Goal: Transaction & Acquisition: Book appointment/travel/reservation

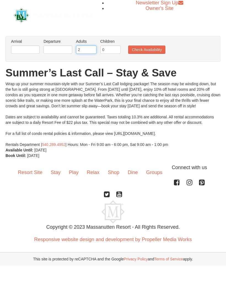
click at [88, 49] on input "2" at bounding box center [86, 50] width 20 height 8
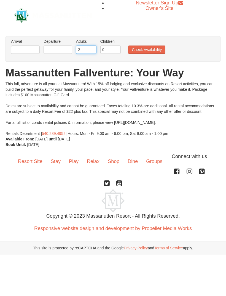
click at [87, 54] on input "2" at bounding box center [86, 50] width 20 height 8
type input "10"
click at [148, 49] on button "Check Availability" at bounding box center [146, 50] width 37 height 8
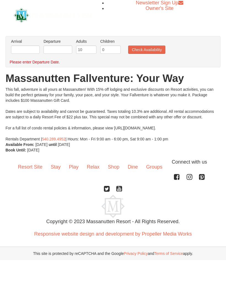
click at [15, 58] on div "Arrival Please format dates MM/DD/YYYY Please format dates MM/DD/YYYY Departure…" at bounding box center [113, 51] width 215 height 31
click at [24, 52] on input "text" at bounding box center [25, 50] width 29 height 8
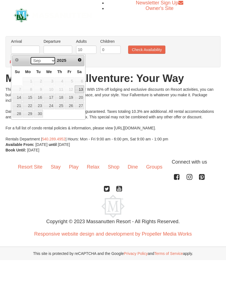
click at [53, 60] on select "Sep Oct Nov Dec" at bounding box center [43, 61] width 26 height 8
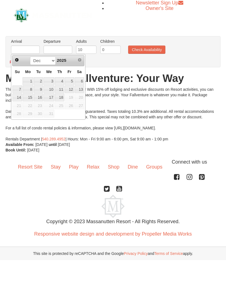
click at [80, 92] on link "13" at bounding box center [79, 90] width 9 height 8
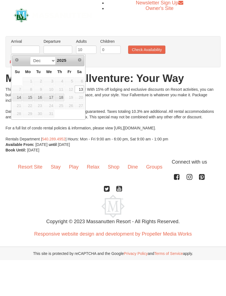
type input "[DATE]"
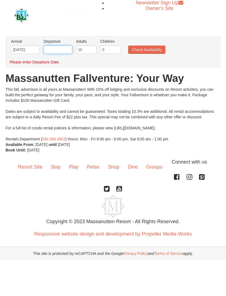
click at [55, 49] on input "text" at bounding box center [58, 50] width 29 height 8
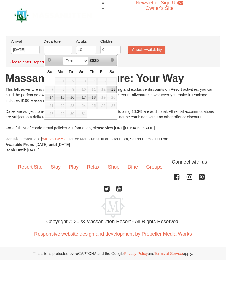
click at [74, 97] on link "16" at bounding box center [70, 98] width 9 height 8
type input "[DATE]"
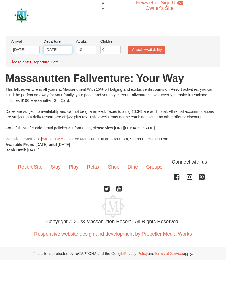
click at [65, 49] on input "[DATE]" at bounding box center [58, 50] width 29 height 8
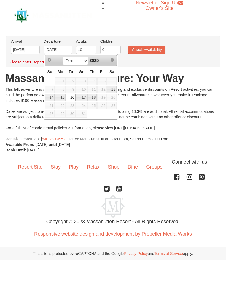
click at [162, 92] on div "This fall, adventure is all yours at Massanutten! With 15% off lodging and excl…" at bounding box center [113, 114] width 215 height 55
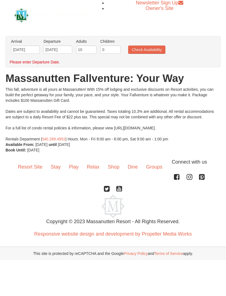
click at [145, 50] on button "Check Availability" at bounding box center [146, 50] width 37 height 8
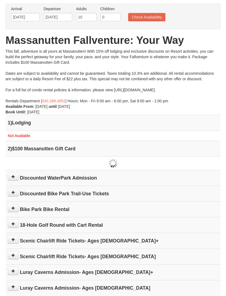
scroll to position [32, 0]
click at [35, 122] on h4 "1 ) Lodging" at bounding box center [113, 124] width 211 height 6
click at [22, 139] on td "Not Available" at bounding box center [113, 136] width 215 height 10
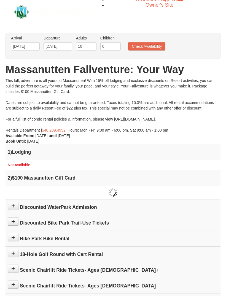
scroll to position [0, 0]
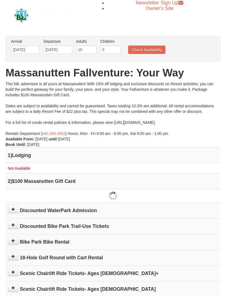
click at [19, 166] on td "Not Available" at bounding box center [113, 168] width 215 height 10
click at [23, 169] on span "Not Available" at bounding box center [19, 168] width 22 height 4
click at [140, 49] on button "Check Availability" at bounding box center [146, 50] width 37 height 8
click at [27, 51] on input "12/13/2025" at bounding box center [25, 50] width 29 height 8
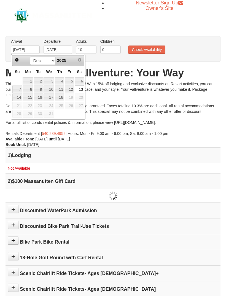
click at [73, 89] on link "12" at bounding box center [69, 90] width 9 height 8
type input "12/12/2025"
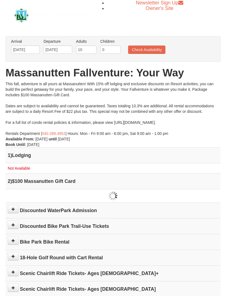
click at [144, 54] on button "Check Availability" at bounding box center [146, 50] width 37 height 8
click at [59, 51] on input "12/16/2025" at bounding box center [58, 50] width 29 height 8
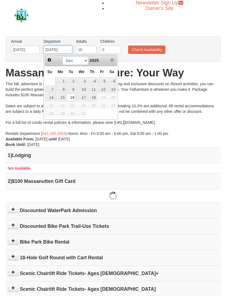
click at [63, 96] on link "15" at bounding box center [60, 98] width 10 height 8
type input "12/15/2025"
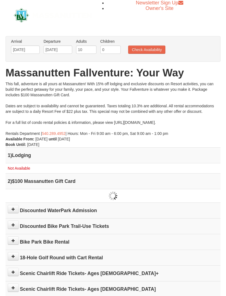
click at [142, 53] on button "Check Availability" at bounding box center [146, 50] width 37 height 8
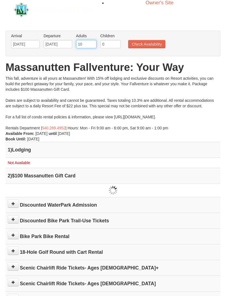
click at [86, 45] on input "10" at bounding box center [86, 44] width 20 height 8
type input "1"
type input "5"
click at [149, 45] on button "Check Availability" at bounding box center [146, 44] width 37 height 8
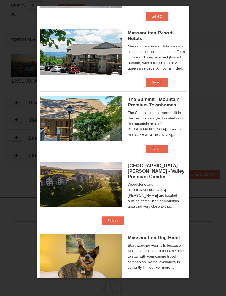
scroll to position [61, 0]
click at [64, 118] on img at bounding box center [81, 118] width 83 height 45
click at [150, 142] on div "The Summit - Mountain Premium Townhomes The Summit condos were built in the tow…" at bounding box center [113, 117] width 147 height 53
click at [72, 123] on img at bounding box center [81, 118] width 83 height 45
click at [159, 147] on button "Select" at bounding box center [158, 149] width 22 height 9
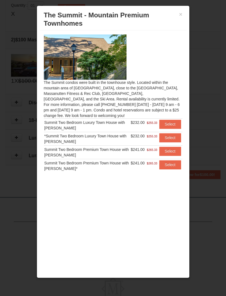
click at [164, 153] on button "Select" at bounding box center [171, 151] width 22 height 9
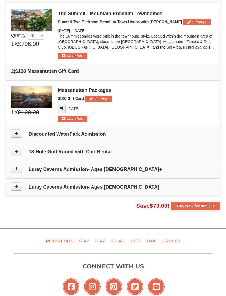
scroll to position [172, 0]
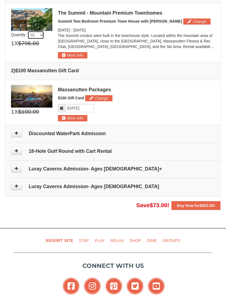
click at [40, 35] on select "01 02 03 04 05" at bounding box center [36, 35] width 17 height 8
select select "2"
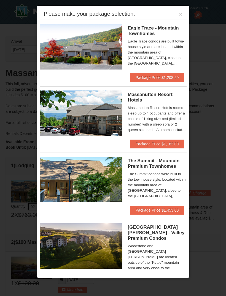
scroll to position [0, 0]
click at [180, 16] on button "×" at bounding box center [180, 15] width 3 height 6
